Goal: Book appointment/travel/reservation

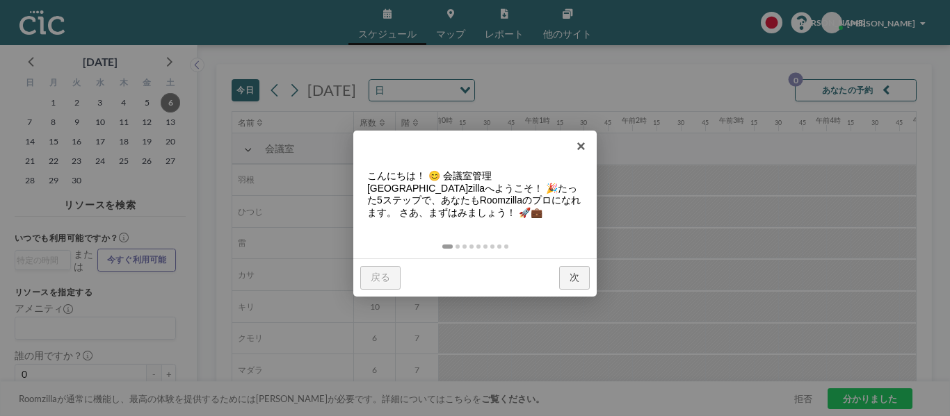
scroll to position [0, 1627]
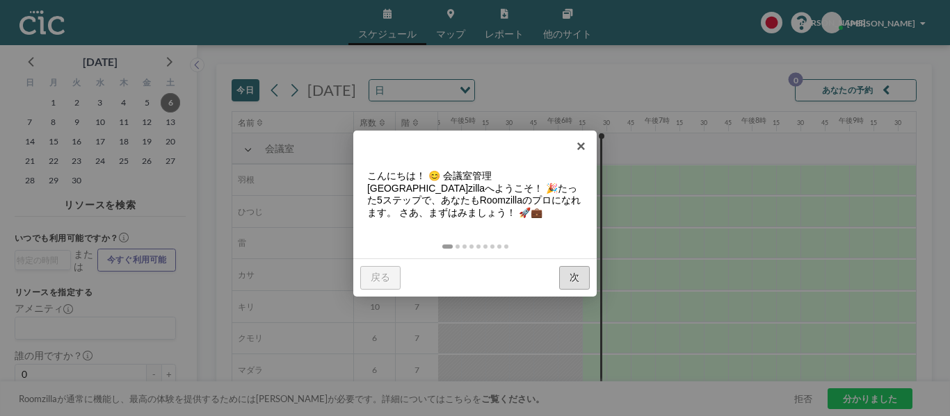
click at [573, 273] on font "次" at bounding box center [574, 277] width 10 height 11
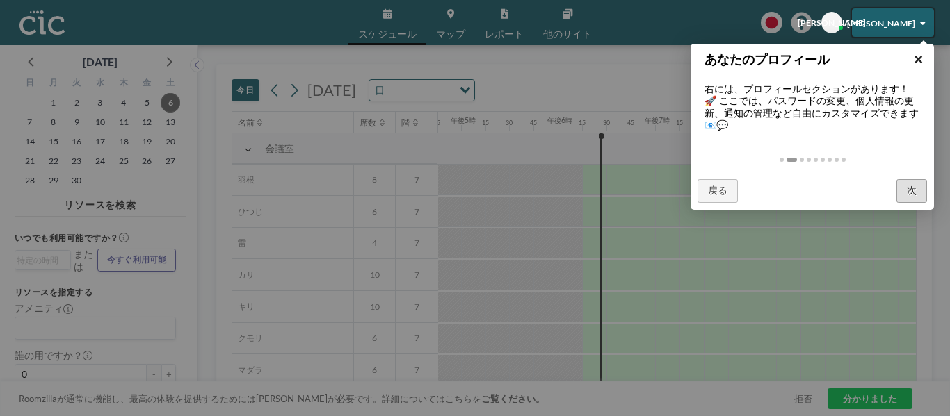
click at [918, 58] on font "×" at bounding box center [918, 59] width 9 height 17
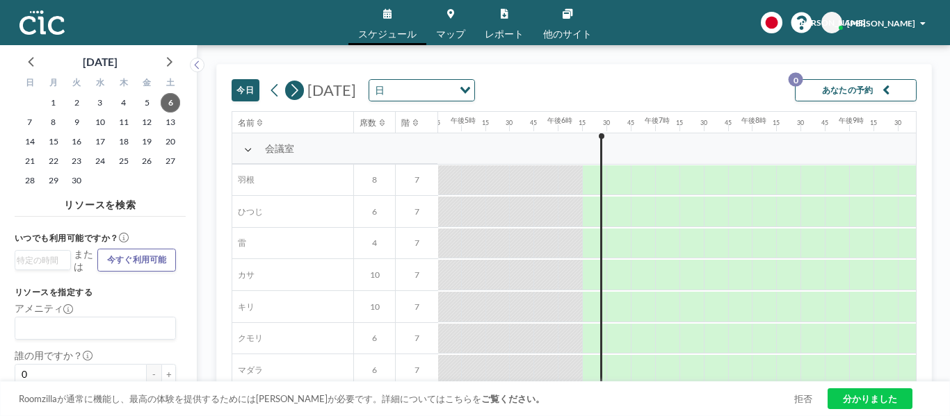
click at [297, 91] on icon at bounding box center [294, 90] width 11 height 18
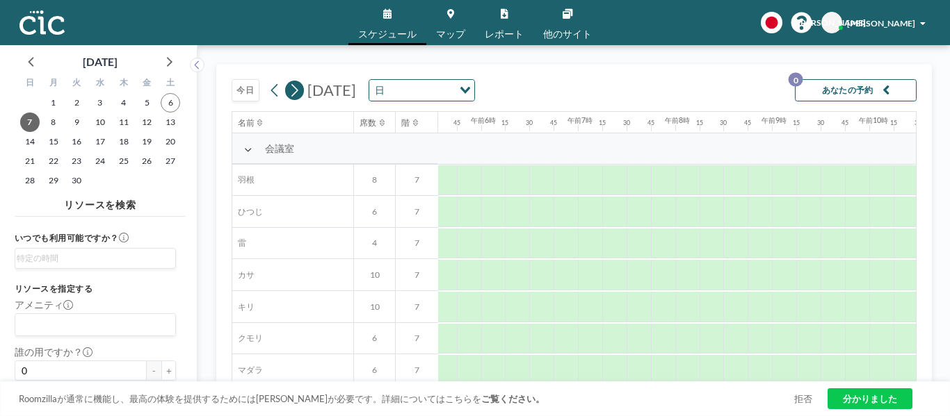
scroll to position [0, 723]
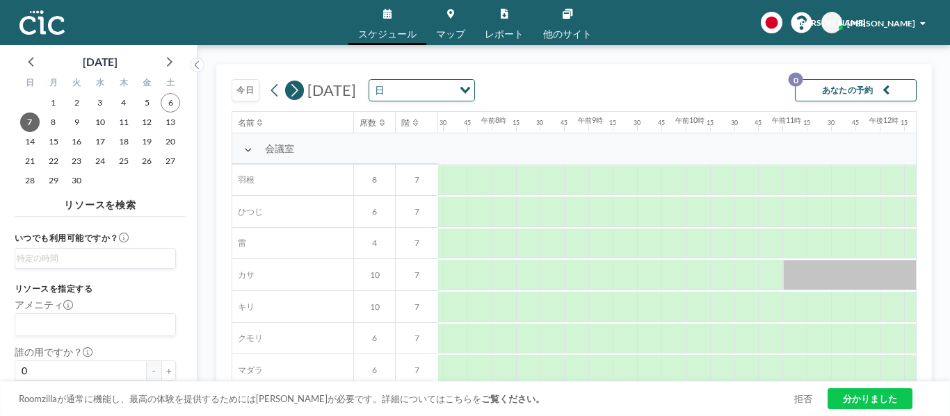
click at [297, 91] on icon at bounding box center [294, 90] width 11 height 18
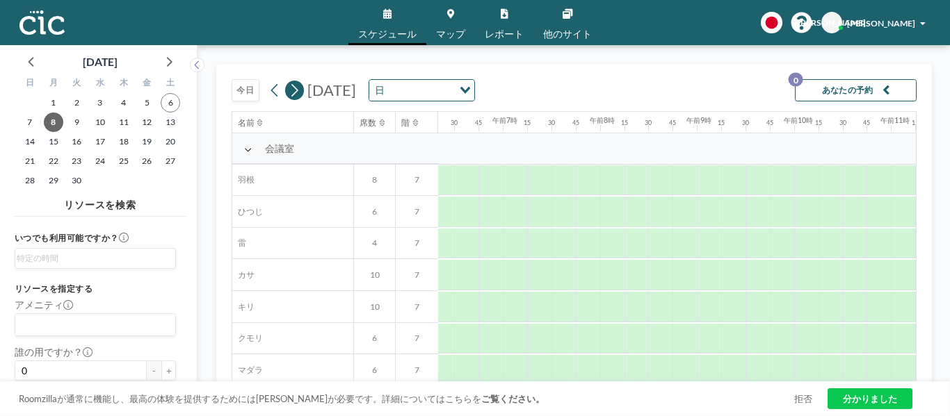
scroll to position [0, 701]
click at [470, 93] on icon "オプションを検索" at bounding box center [465, 90] width 10 height 7
click at [474, 93] on div "読み込み中..." at bounding box center [464, 89] width 22 height 19
click at [129, 129] on span "11" at bounding box center [123, 122] width 19 height 19
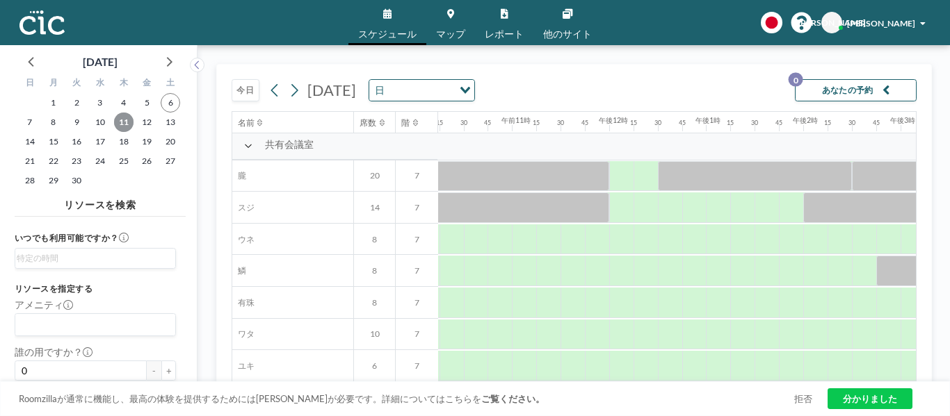
scroll to position [898, 1007]
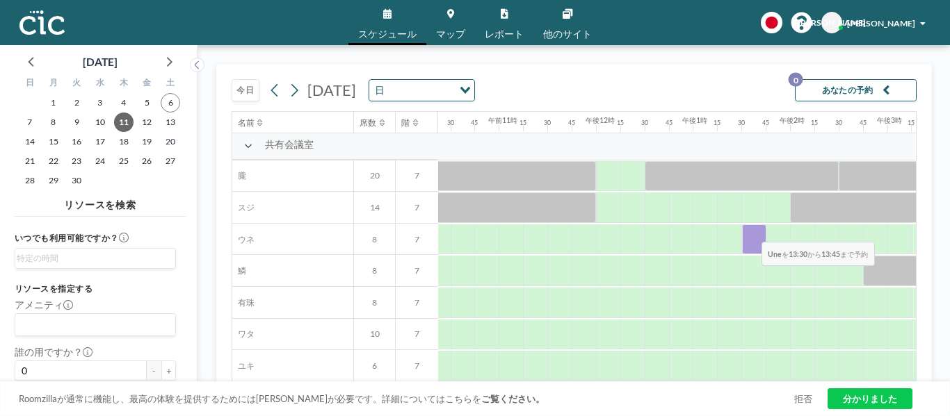
click at [750, 232] on div at bounding box center [754, 240] width 24 height 31
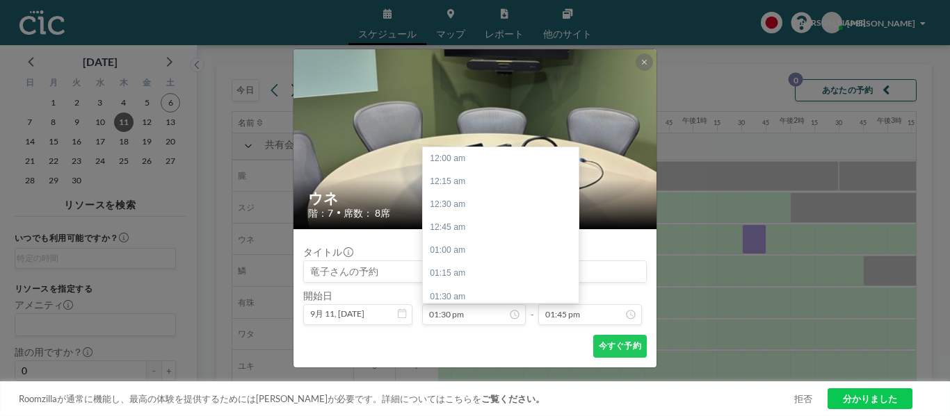
scroll to position [1243, 0]
click at [645, 60] on icon at bounding box center [644, 61] width 6 height 7
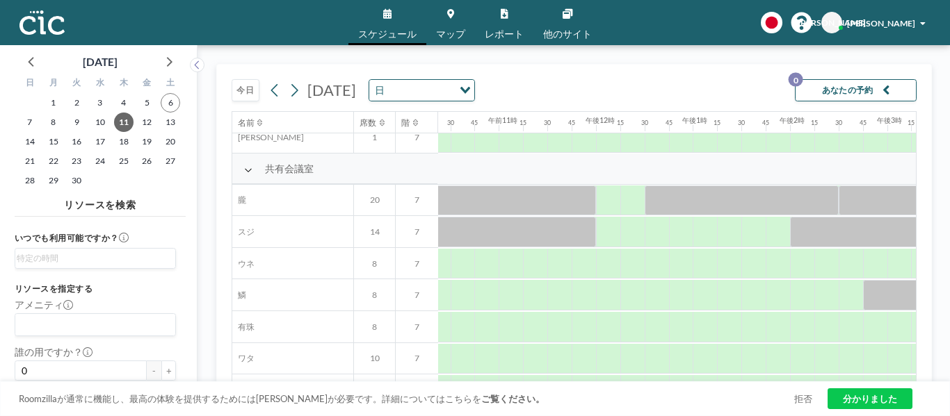
scroll to position [898, 1007]
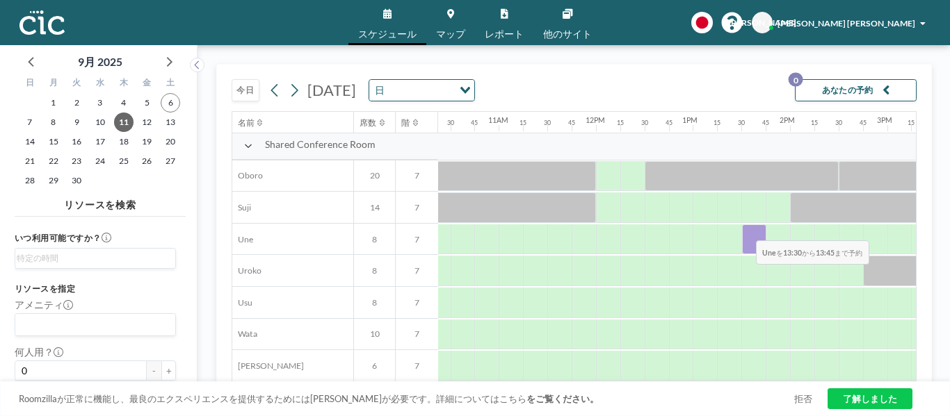
click at [745, 231] on div at bounding box center [754, 240] width 24 height 31
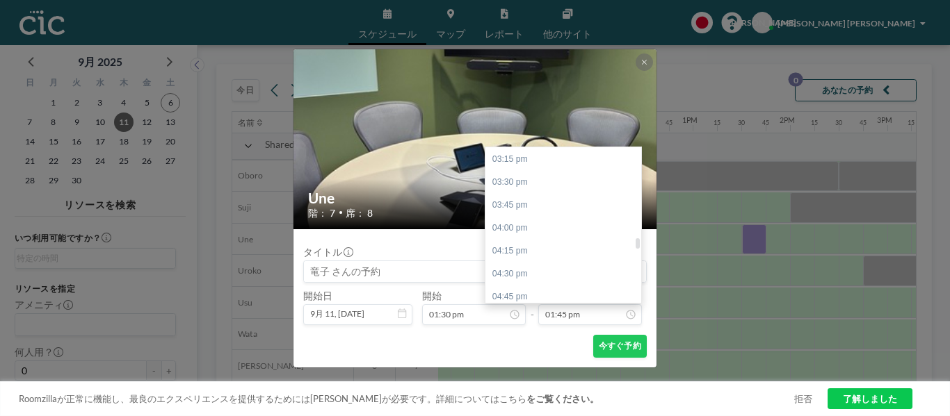
scroll to position [1405, 0]
click at [528, 184] on div "03:30 pm" at bounding box center [566, 181] width 163 height 23
type input "03:30 pm"
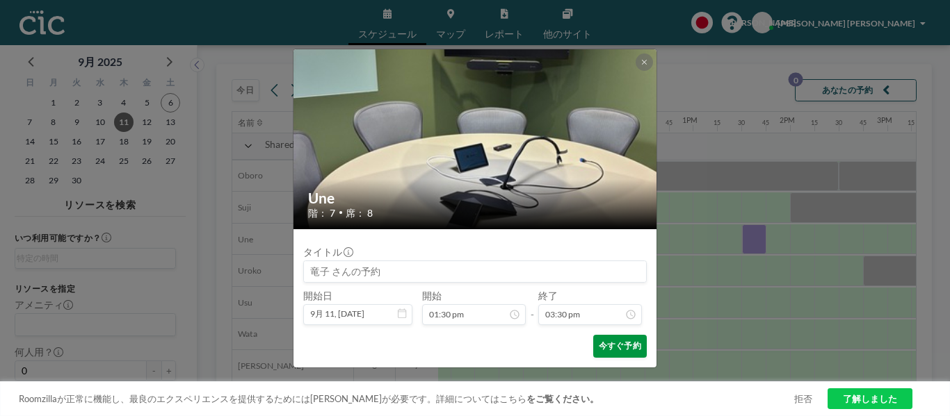
scroll to position [1427, 0]
click at [621, 348] on button "今すぐ予約" at bounding box center [620, 346] width 54 height 23
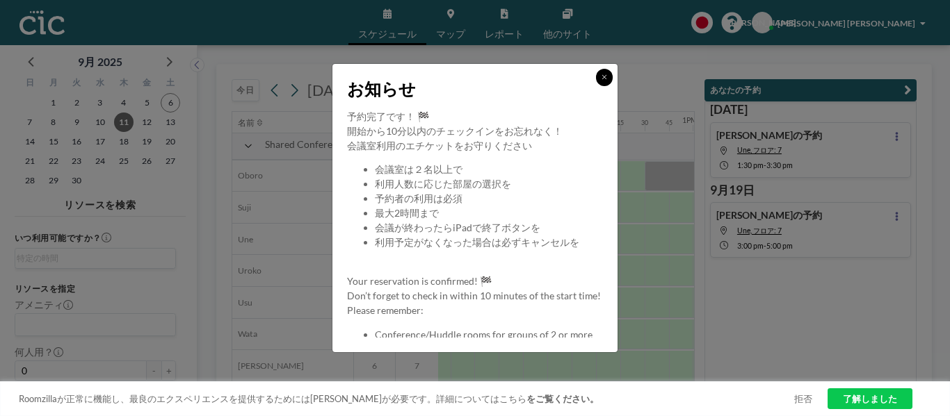
click at [601, 77] on icon at bounding box center [604, 77] width 6 height 7
